Goal: Information Seeking & Learning: Learn about a topic

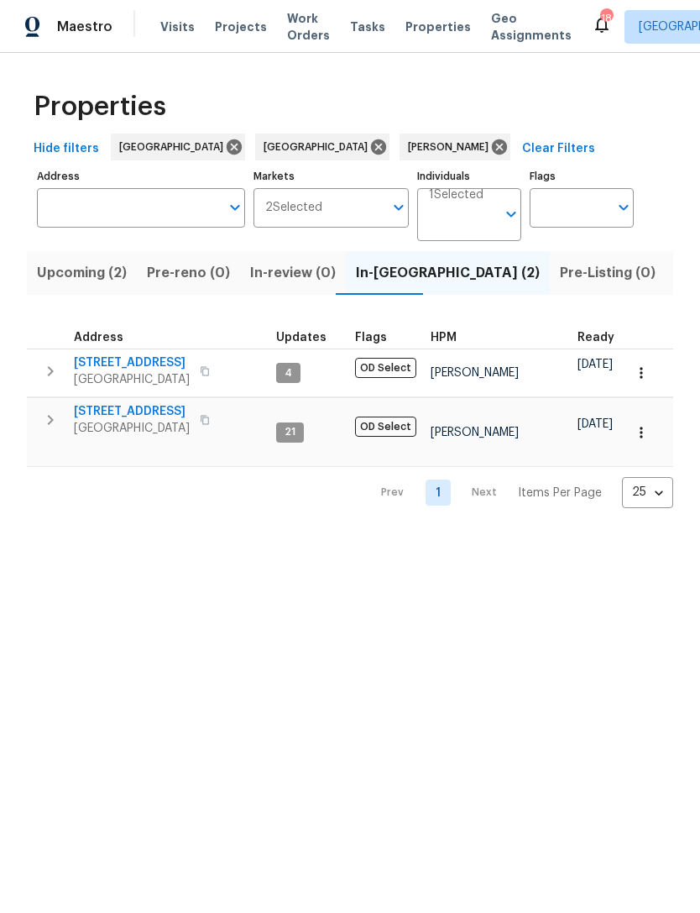
click at [676, 283] on span "Listed (9)" at bounding box center [708, 273] width 64 height 24
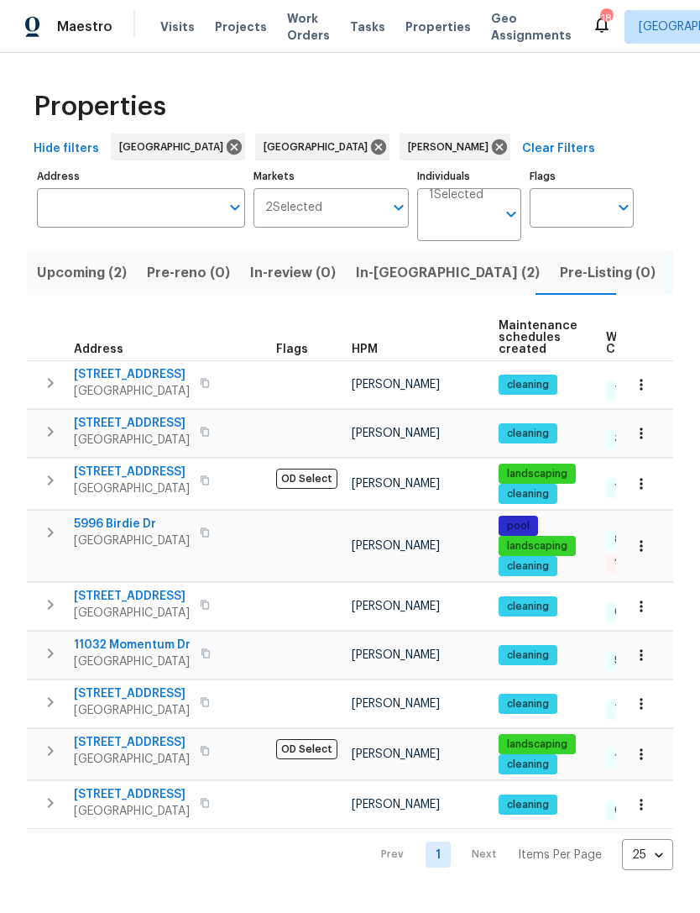
click at [142, 702] on span "[STREET_ADDRESS]" at bounding box center [132, 693] width 116 height 17
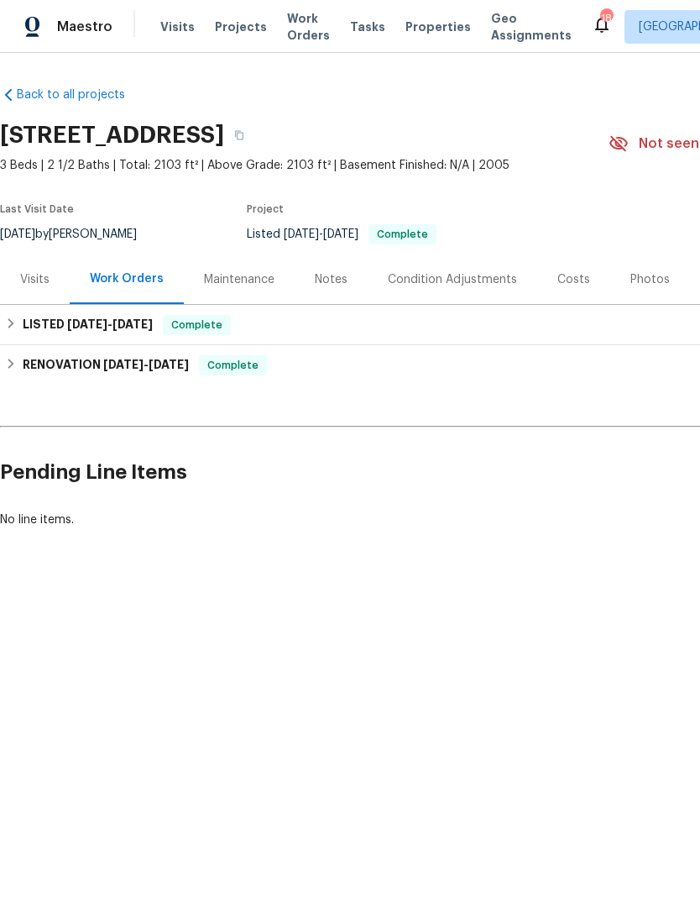
click at [647, 281] on div "Photos" at bounding box center [650, 279] width 39 height 17
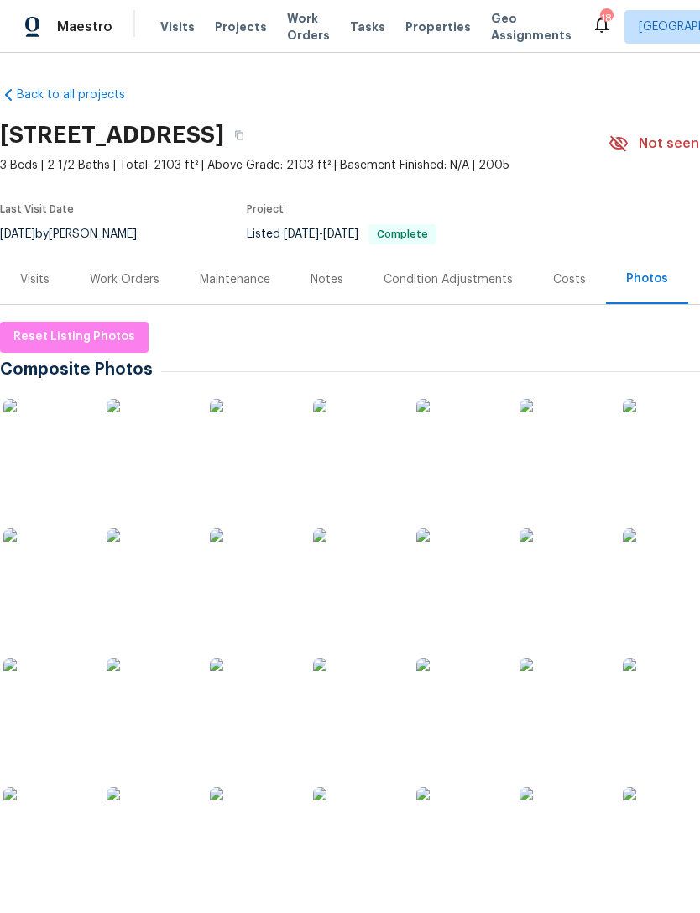
click at [483, 572] on img at bounding box center [459, 570] width 84 height 84
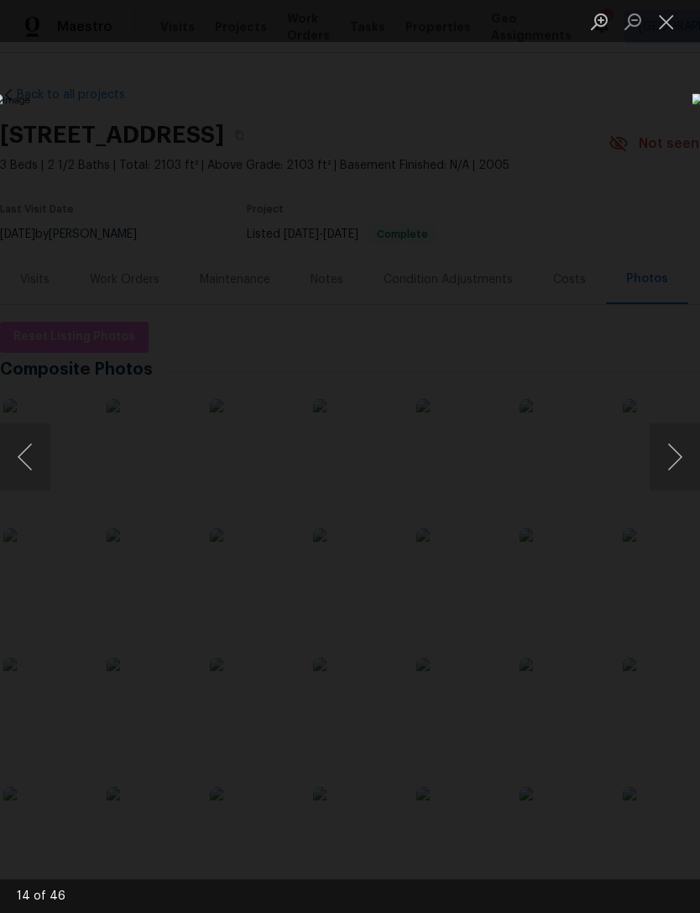
click at [670, 467] on button "Next image" at bounding box center [675, 456] width 50 height 67
click at [670, 457] on button "Next image" at bounding box center [675, 456] width 50 height 67
click at [671, 456] on button "Next image" at bounding box center [675, 456] width 50 height 67
click at [674, 453] on button "Next image" at bounding box center [675, 456] width 50 height 67
click at [44, 469] on button "Previous image" at bounding box center [25, 456] width 50 height 67
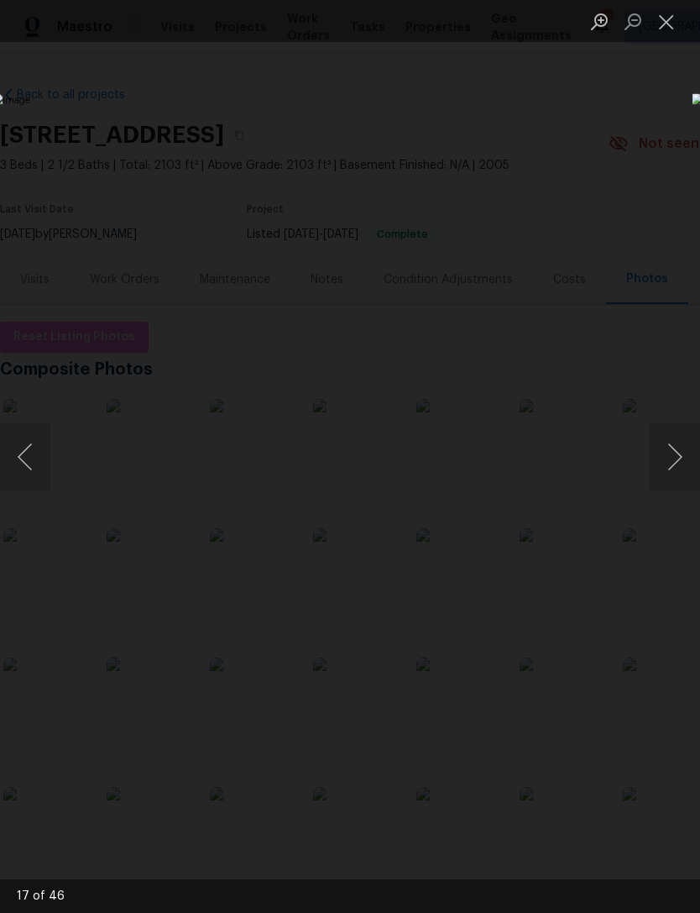
click at [669, 442] on button "Next image" at bounding box center [675, 456] width 50 height 67
click at [670, 445] on button "Next image" at bounding box center [675, 456] width 50 height 67
click at [672, 443] on button "Next image" at bounding box center [675, 456] width 50 height 67
click at [670, 443] on button "Next image" at bounding box center [675, 456] width 50 height 67
click at [672, 445] on button "Next image" at bounding box center [675, 456] width 50 height 67
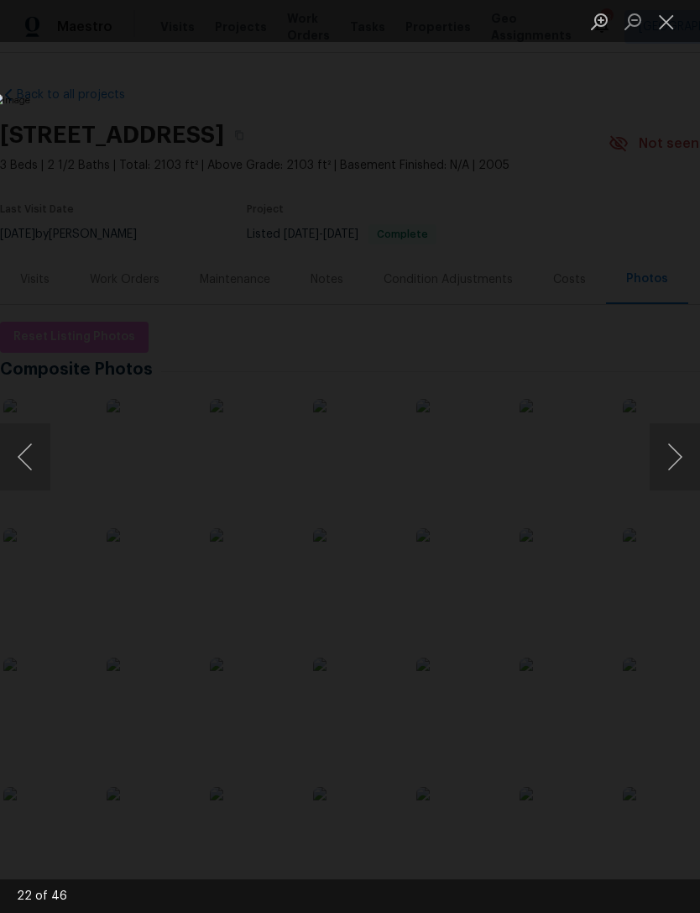
click at [664, 455] on button "Next image" at bounding box center [675, 456] width 50 height 67
click at [665, 445] on button "Next image" at bounding box center [675, 456] width 50 height 67
click at [655, 454] on button "Next image" at bounding box center [675, 456] width 50 height 67
click at [549, 461] on img "Lightbox" at bounding box center [270, 456] width 557 height 726
click at [663, 444] on button "Next image" at bounding box center [675, 456] width 50 height 67
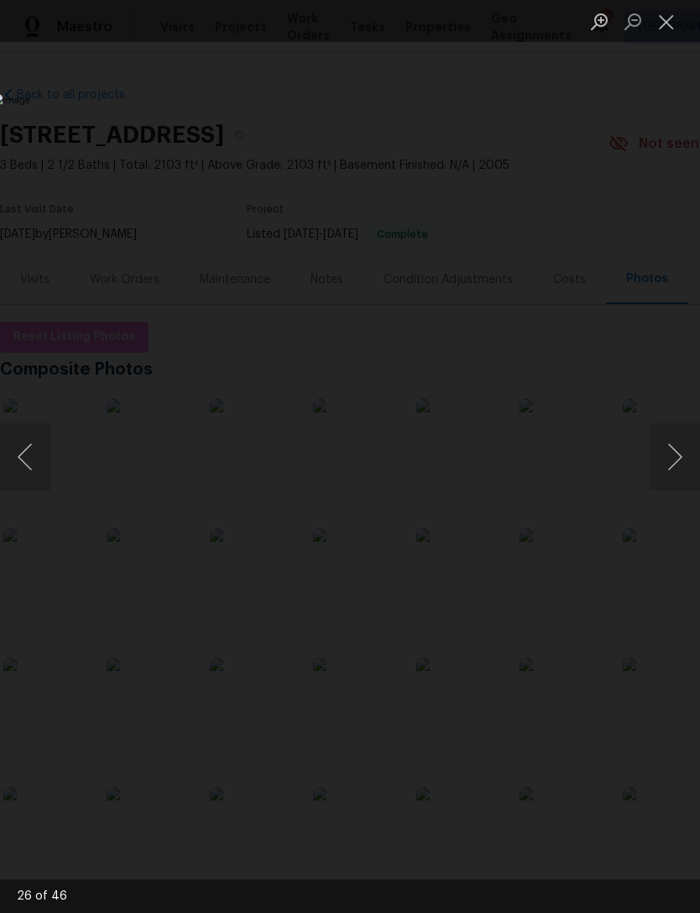
click at [659, 458] on button "Next image" at bounding box center [675, 456] width 50 height 67
click at [668, 456] on button "Next image" at bounding box center [675, 456] width 50 height 67
click at [674, 451] on button "Next image" at bounding box center [675, 456] width 50 height 67
click at [669, 455] on button "Next image" at bounding box center [675, 456] width 50 height 67
click at [677, 446] on button "Next image" at bounding box center [675, 456] width 50 height 67
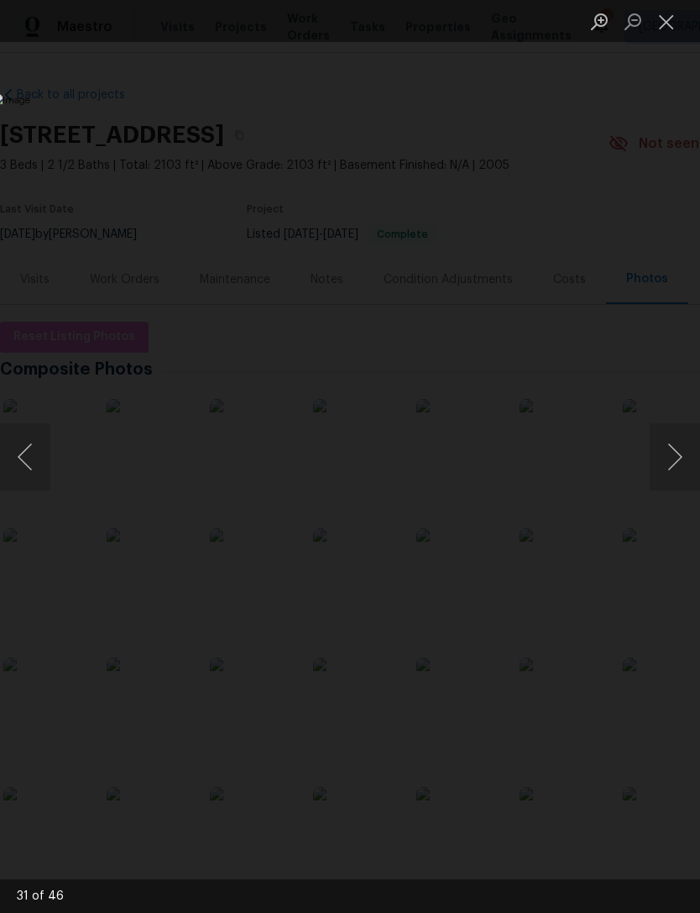
click at [666, 448] on button "Next image" at bounding box center [675, 456] width 50 height 67
click at [668, 448] on button "Next image" at bounding box center [675, 456] width 50 height 67
click at [667, 453] on button "Next image" at bounding box center [675, 456] width 50 height 67
click at [39, 453] on button "Previous image" at bounding box center [25, 456] width 50 height 67
click at [670, 446] on button "Next image" at bounding box center [675, 456] width 50 height 67
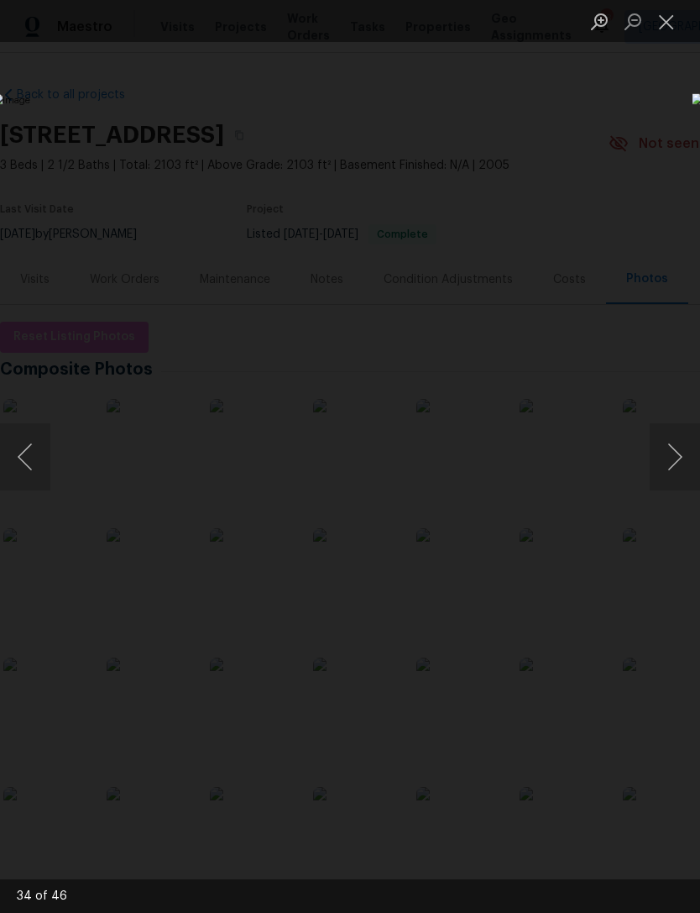
click at [670, 444] on button "Next image" at bounding box center [675, 456] width 50 height 67
click at [662, 453] on button "Next image" at bounding box center [675, 456] width 50 height 67
click at [658, 459] on button "Next image" at bounding box center [675, 456] width 50 height 67
click at [666, 457] on button "Next image" at bounding box center [675, 456] width 50 height 67
click at [669, 459] on button "Next image" at bounding box center [675, 456] width 50 height 67
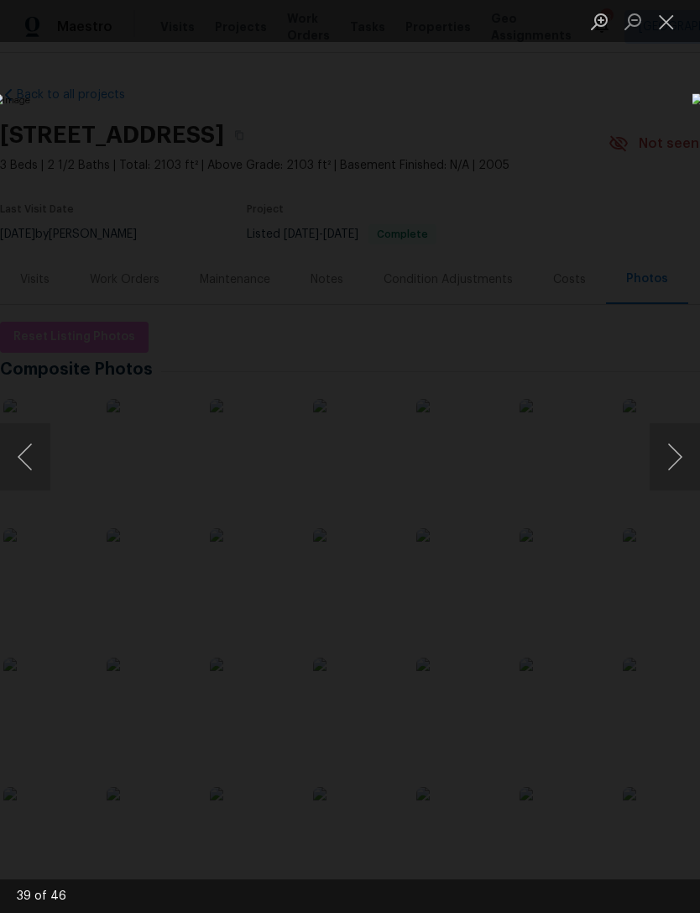
click at [668, 459] on button "Next image" at bounding box center [675, 456] width 50 height 67
click at [670, 459] on button "Next image" at bounding box center [675, 456] width 50 height 67
click at [674, 451] on button "Next image" at bounding box center [675, 456] width 50 height 67
click at [669, 453] on button "Next image" at bounding box center [675, 456] width 50 height 67
click at [670, 453] on button "Next image" at bounding box center [675, 456] width 50 height 67
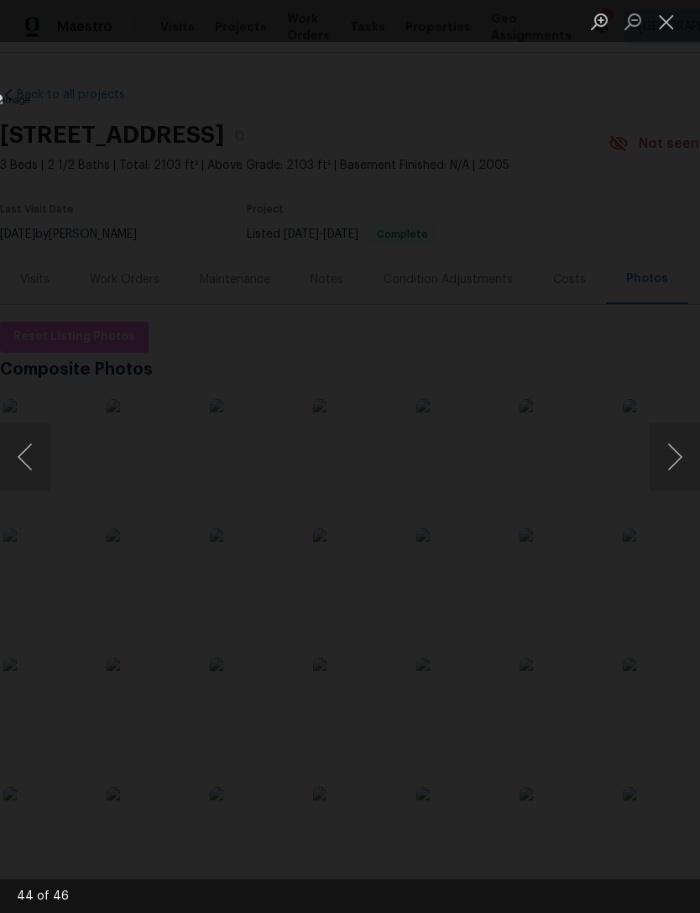
click at [669, 458] on button "Next image" at bounding box center [675, 456] width 50 height 67
click at [665, 459] on button "Next image" at bounding box center [675, 456] width 50 height 67
click at [666, 462] on button "Next image" at bounding box center [675, 456] width 50 height 67
click at [662, 19] on button "Close lightbox" at bounding box center [667, 21] width 34 height 29
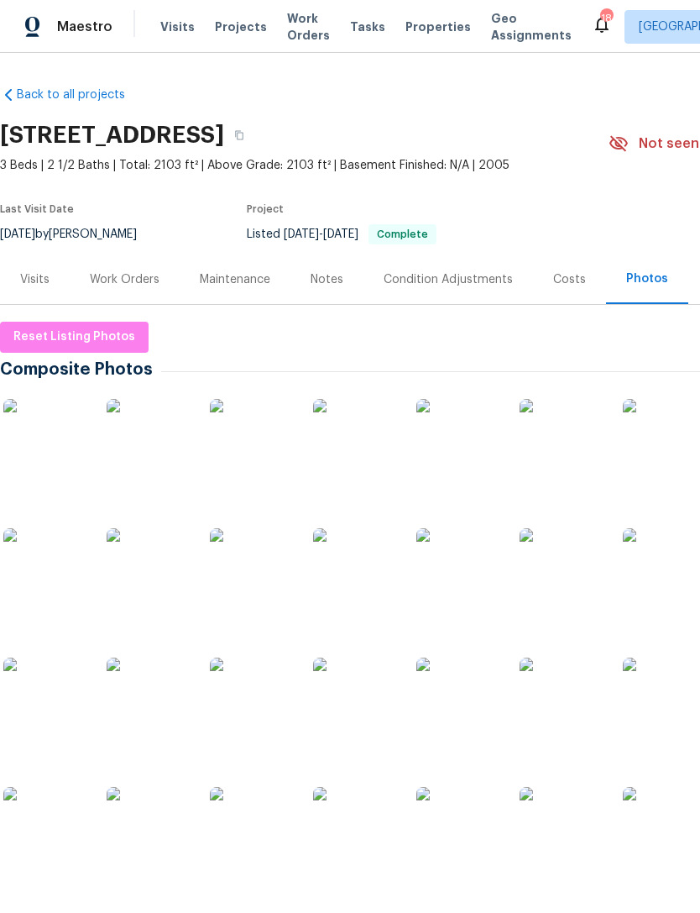
click at [564, 276] on div "Costs" at bounding box center [569, 279] width 33 height 17
